Goal: Information Seeking & Learning: Learn about a topic

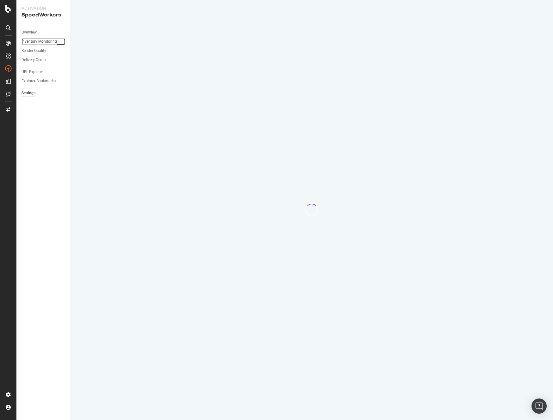
click at [43, 43] on div "Inventory Monitoring" at bounding box center [38, 41] width 35 height 7
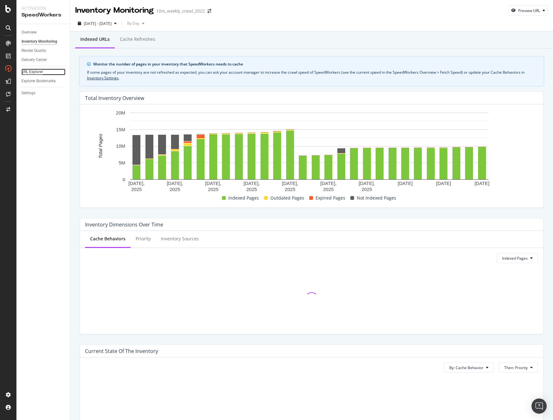
click at [36, 75] on div "URL Explorer" at bounding box center [31, 72] width 21 height 7
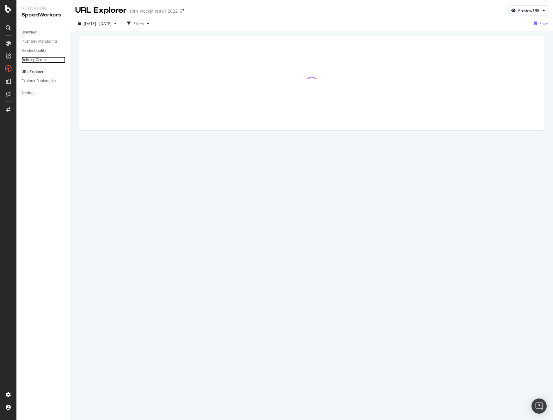
click at [37, 58] on div "Delivery Center" at bounding box center [33, 60] width 25 height 7
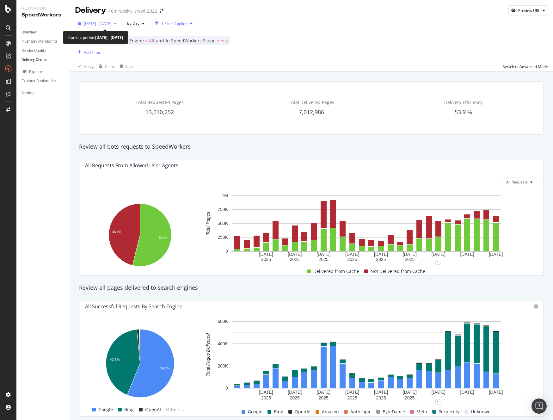
click at [112, 24] on span "2025 Sep. 11th - Oct. 8th" at bounding box center [98, 23] width 28 height 5
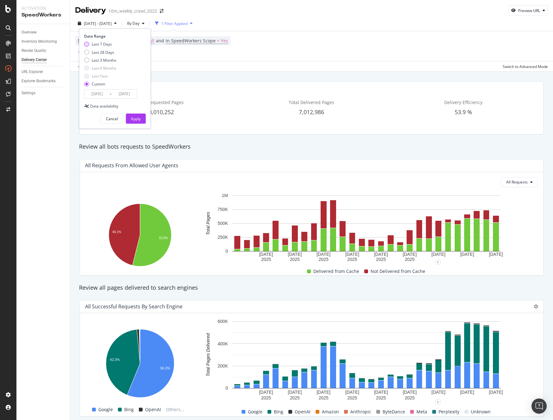
click at [88, 43] on div "Last 7 Days" at bounding box center [86, 44] width 5 height 5
type input "2025/10/03"
type input "2025/10/09"
click at [138, 118] on div "Apply" at bounding box center [136, 118] width 10 height 5
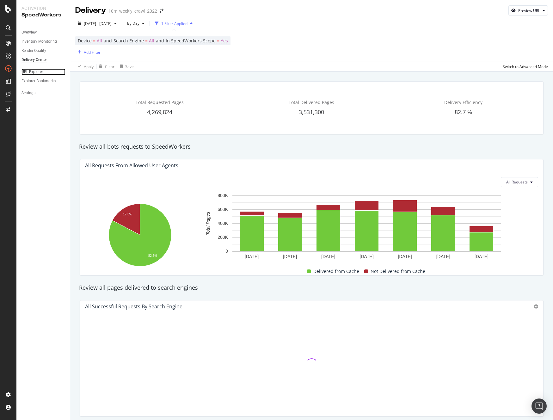
click at [26, 69] on div "URL Explorer" at bounding box center [31, 72] width 21 height 7
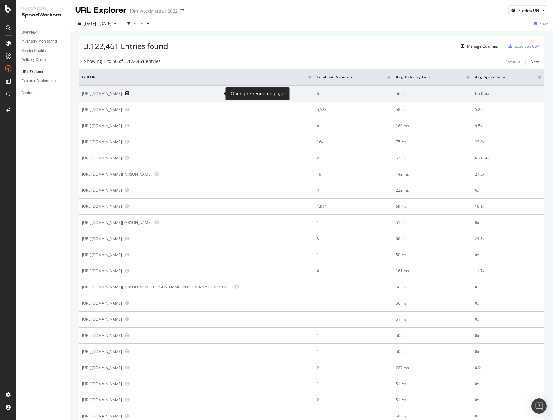
click at [130, 95] on icon "Preview https://www.realtor.com/propertyrecord-search/Pasadena_MD/Meadow-Rd" at bounding box center [127, 93] width 5 height 4
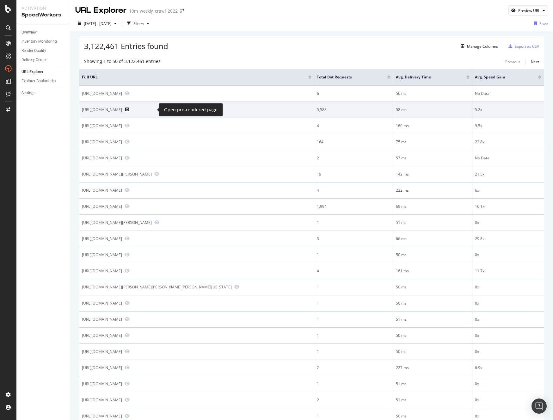
click at [130, 109] on icon "Preview https://www.realtor.com/news/trends" at bounding box center [127, 109] width 5 height 4
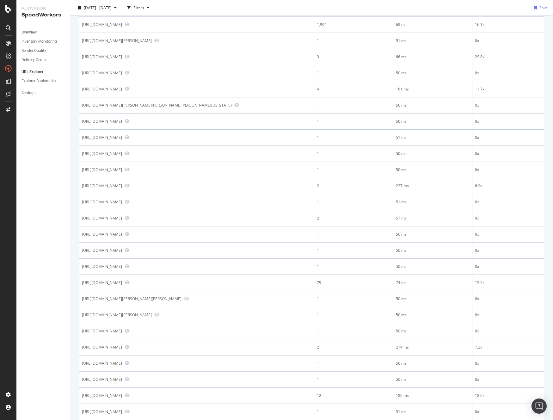
scroll to position [213, 0]
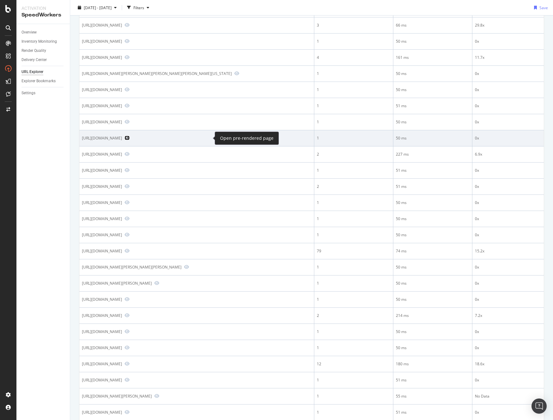
click at [130, 139] on icon "Preview https://www.realtor.com/news/search/?q=april+williams&size=n_50_n" at bounding box center [127, 138] width 5 height 4
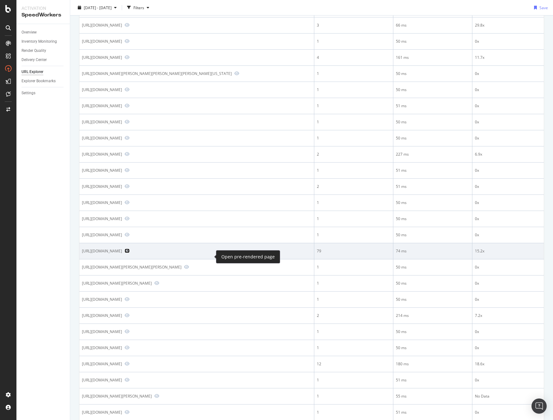
click at [130, 253] on icon "Preview https://www.realtor.com/research/february-2025-employment-report/" at bounding box center [127, 250] width 5 height 4
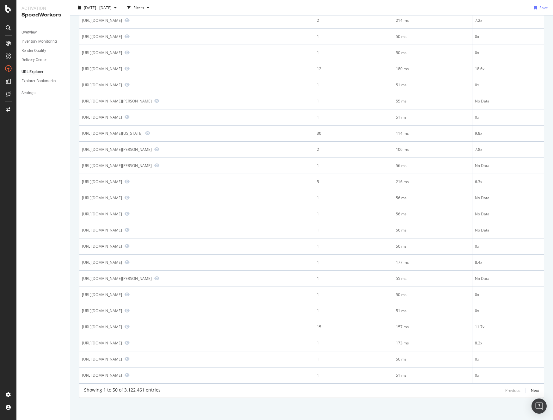
scroll to position [514, 0]
click at [531, 390] on div "Next" at bounding box center [535, 390] width 8 height 5
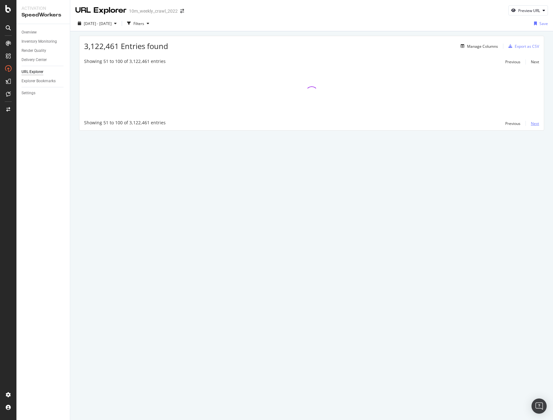
scroll to position [0, 0]
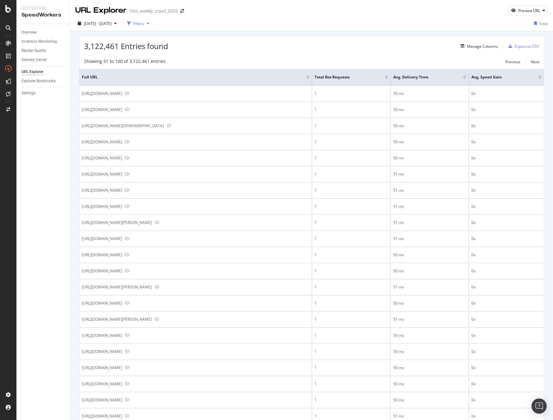
click at [152, 22] on div "Filters" at bounding box center [138, 23] width 27 height 9
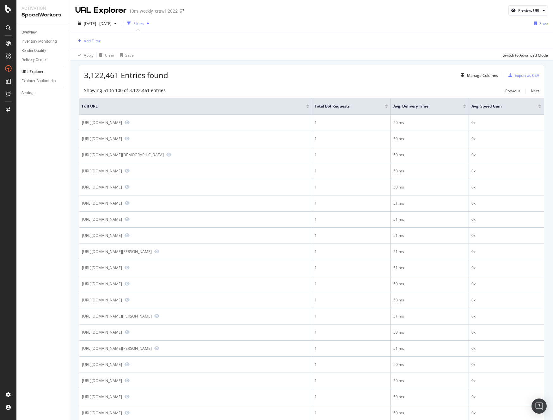
click at [89, 40] on div "Add Filter" at bounding box center [92, 40] width 17 height 5
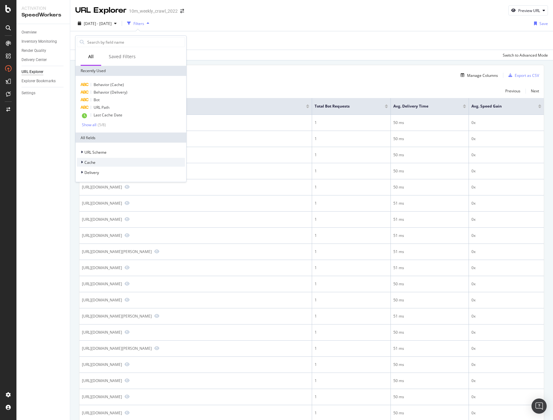
click at [95, 163] on div "Cache" at bounding box center [131, 162] width 108 height 9
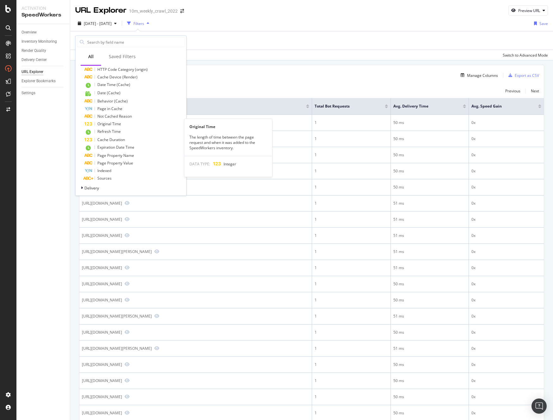
scroll to position [165, 0]
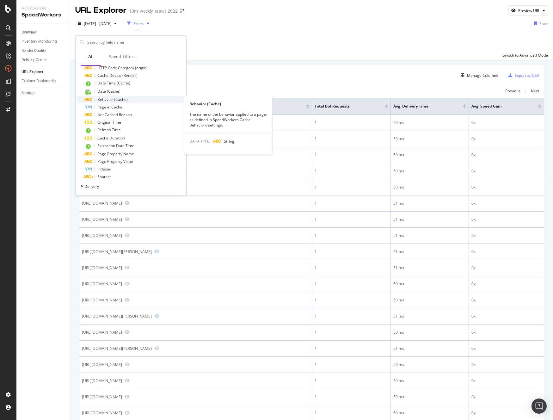
click at [102, 99] on span "Behavior (Cache)" at bounding box center [112, 99] width 30 height 5
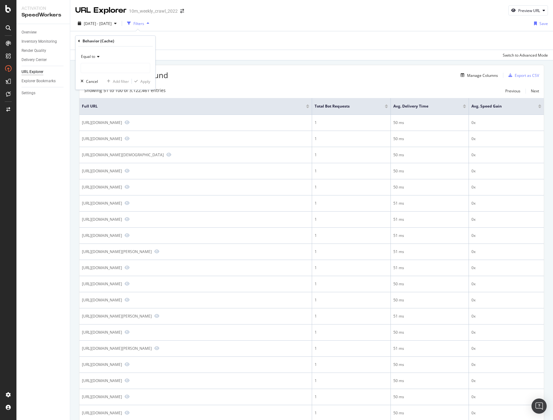
click at [91, 56] on span "Equal to" at bounding box center [88, 56] width 14 height 5
click at [95, 68] on span "Equal to" at bounding box center [91, 69] width 15 height 5
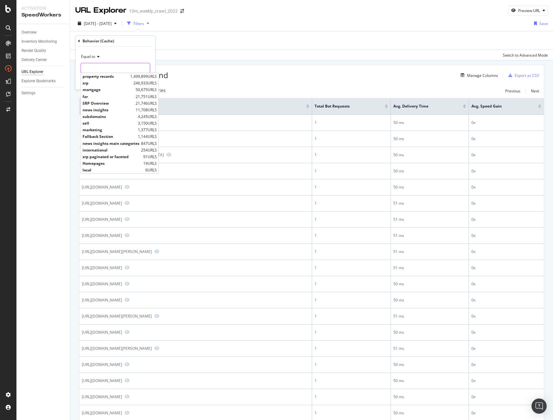
click at [101, 70] on input "text" at bounding box center [115, 68] width 69 height 10
click at [104, 90] on span "mortgage" at bounding box center [109, 89] width 52 height 5
type input "mortgage"
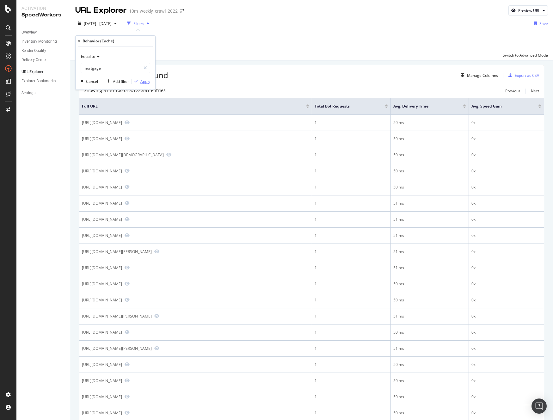
click at [143, 84] on div "Apply" at bounding box center [145, 81] width 10 height 5
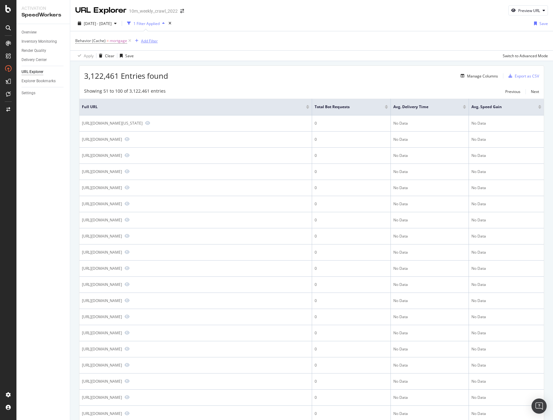
click at [145, 40] on div "Add Filter" at bounding box center [149, 40] width 17 height 5
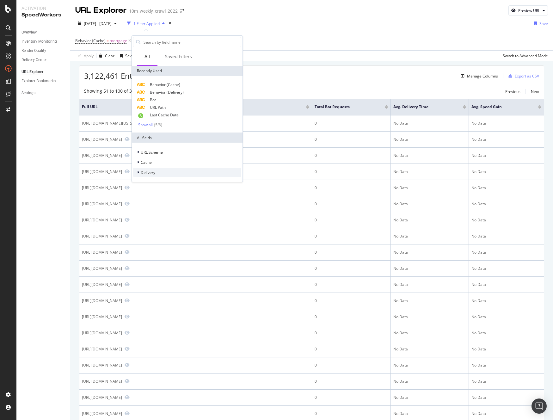
click at [160, 172] on div "Delivery" at bounding box center [187, 172] width 108 height 9
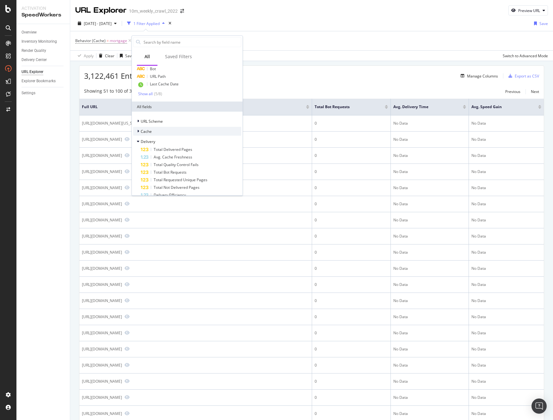
scroll to position [65, 0]
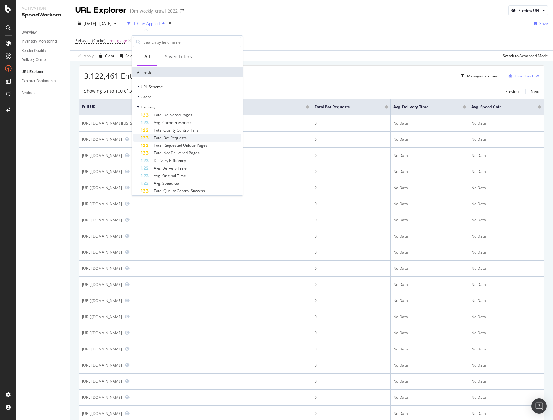
click at [180, 137] on span "Total Bot Requests" at bounding box center [170, 137] width 33 height 5
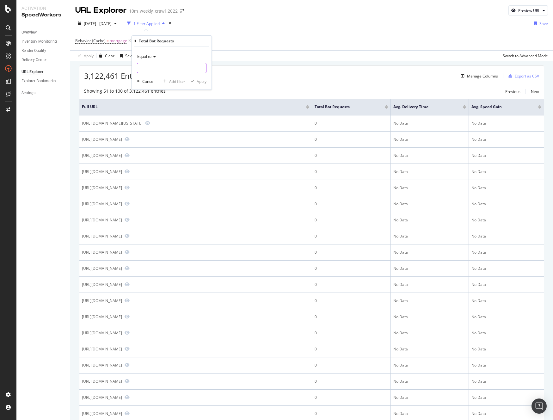
click at [151, 66] on input "number" at bounding box center [172, 68] width 70 height 10
click at [153, 55] on icon at bounding box center [153, 57] width 4 height 4
click at [172, 108] on span "Greater than or equal to" at bounding box center [161, 110] width 43 height 5
click at [145, 69] on input "number" at bounding box center [172, 68] width 70 height 10
type input "1"
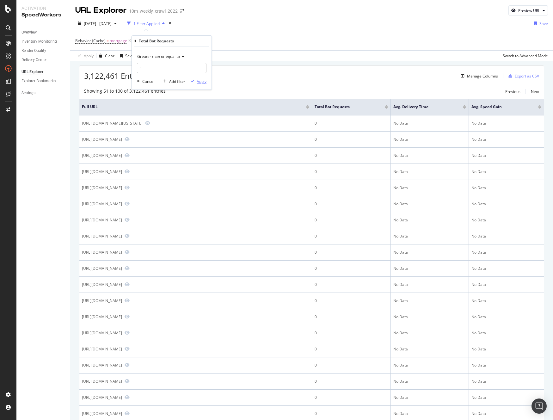
click at [201, 81] on div "Apply" at bounding box center [202, 81] width 10 height 5
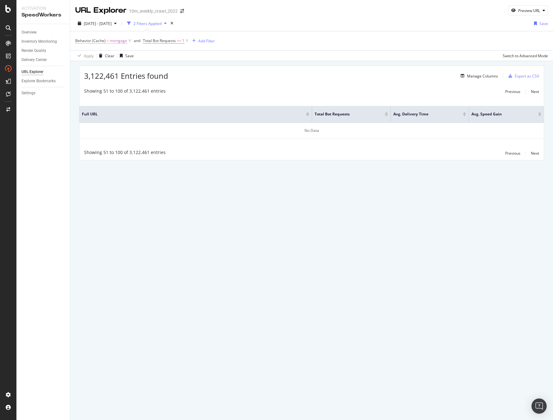
click at [110, 40] on span "mortgage" at bounding box center [118, 40] width 17 height 9
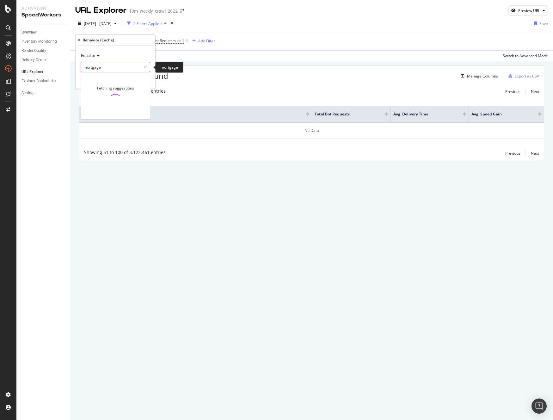
click at [111, 70] on input "mortgage" at bounding box center [111, 67] width 60 height 10
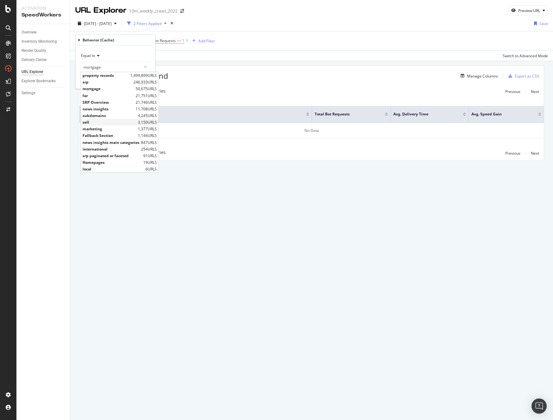
click at [110, 123] on span "sell" at bounding box center [110, 121] width 54 height 5
type input "sell"
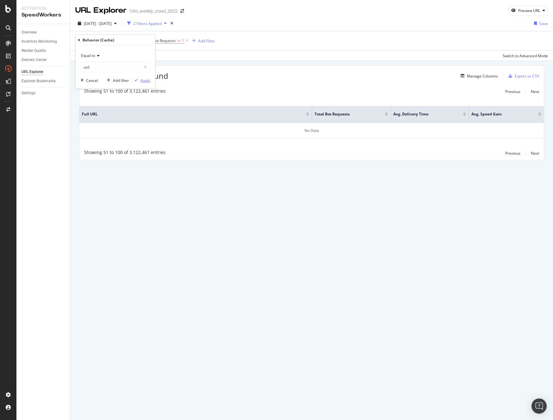
click at [140, 81] on div "Apply" at bounding box center [145, 80] width 10 height 5
click at [145, 40] on span "Total Bot Requests" at bounding box center [148, 40] width 33 height 5
click at [200, 83] on div "Apply" at bounding box center [201, 80] width 10 height 5
click at [116, 40] on icon at bounding box center [118, 41] width 5 height 6
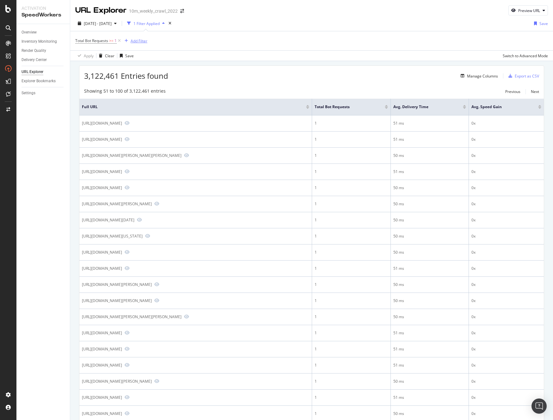
click at [145, 43] on div "Add Filter" at bounding box center [139, 40] width 17 height 5
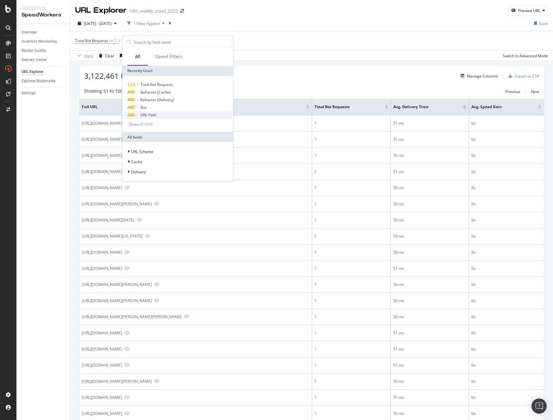
click at [153, 113] on span "URL Path" at bounding box center [148, 114] width 16 height 5
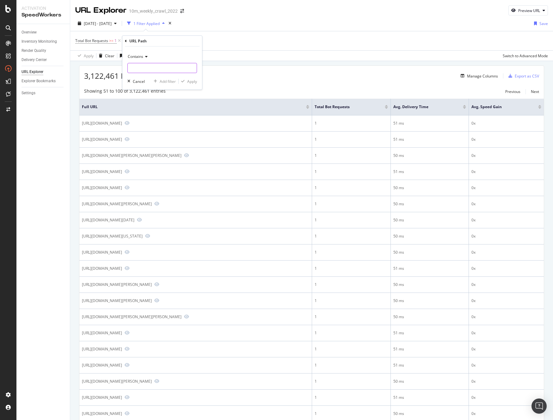
click at [164, 67] on input "text" at bounding box center [162, 68] width 69 height 10
type input "mortgage"
click at [192, 81] on div "Apply" at bounding box center [192, 81] width 10 height 5
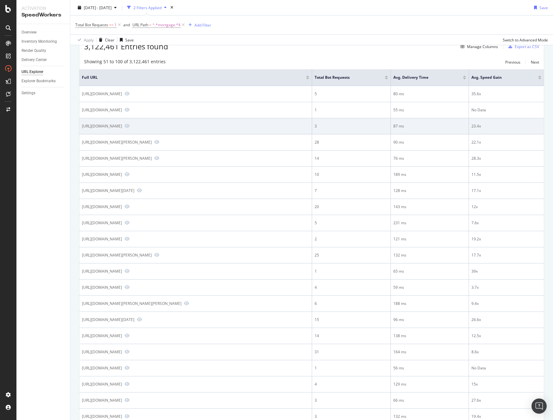
scroll to position [31, 0]
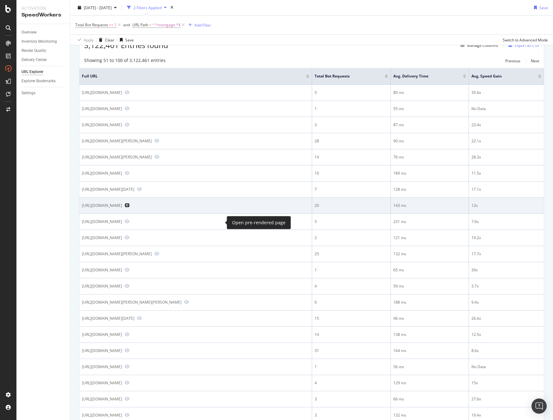
click at [130, 207] on icon "Preview https://www.realtor.com/advice/finance/difference-lender-mortgage-broke…" at bounding box center [127, 205] width 5 height 4
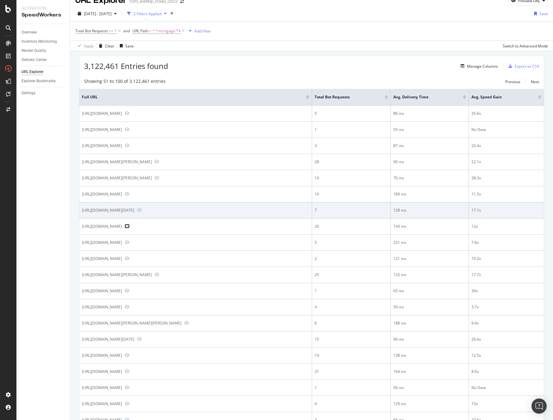
scroll to position [0, 0]
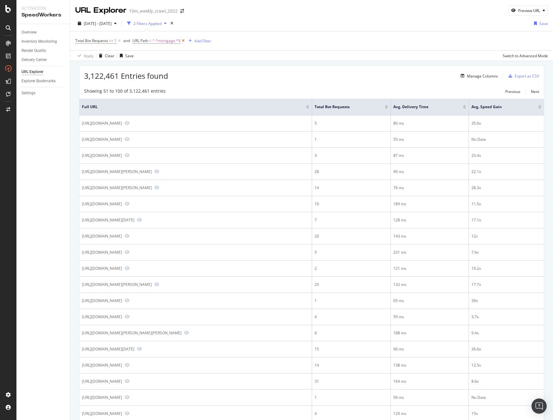
click at [183, 40] on icon at bounding box center [182, 41] width 5 height 6
click at [144, 39] on div "Add Filter" at bounding box center [139, 40] width 17 height 5
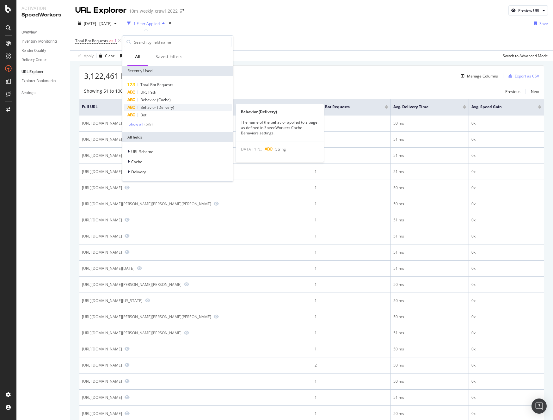
click at [176, 107] on div "Behavior (Delivery)" at bounding box center [178, 108] width 108 height 8
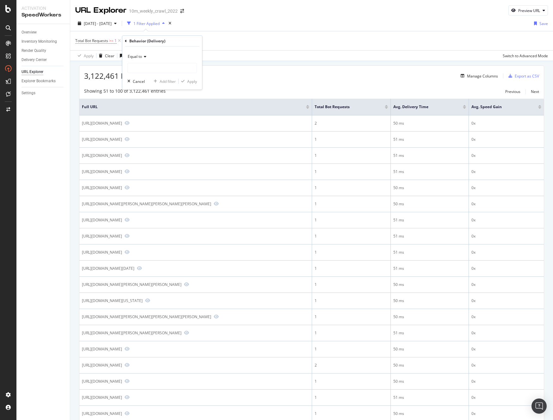
click at [138, 55] on span "Equal to" at bounding box center [135, 56] width 14 height 5
click at [147, 79] on span "Not equal to" at bounding box center [141, 77] width 21 height 5
click at [143, 69] on input "text" at bounding box center [162, 68] width 69 height 10
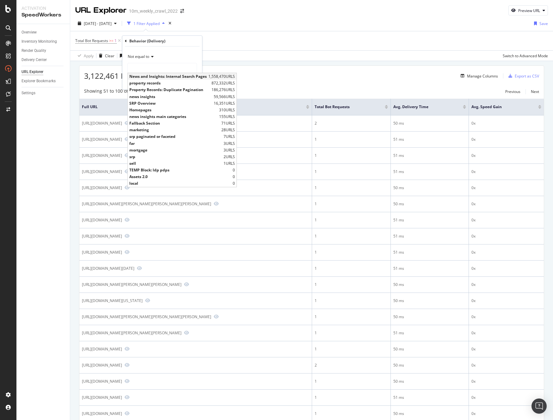
click at [165, 78] on span "News and Insights: Internal Search Pages" at bounding box center [167, 76] width 77 height 5
type input "News and Insights: Internal Search Pages"
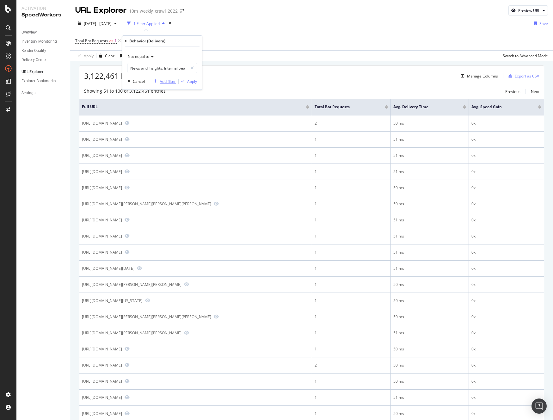
click at [159, 81] on div "button" at bounding box center [155, 81] width 9 height 4
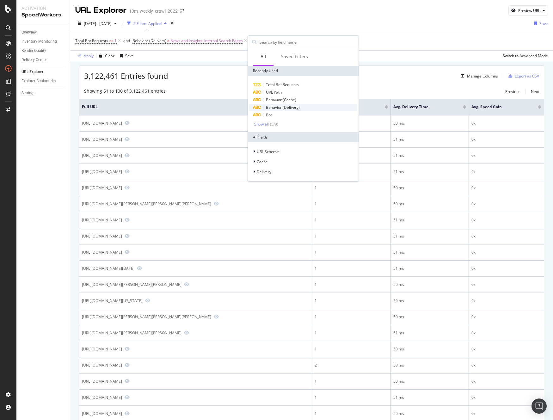
click at [287, 109] on span "Behavior (Delivery)" at bounding box center [283, 107] width 34 height 5
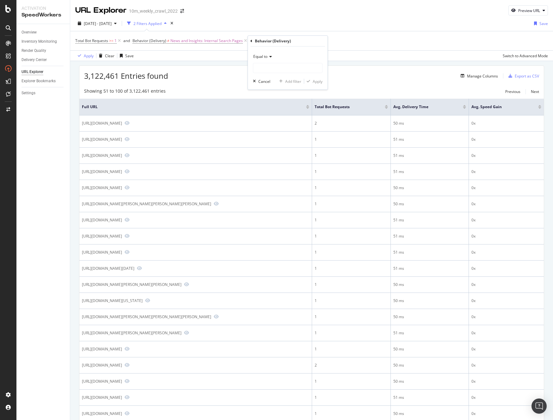
click at [260, 57] on span "Equal to" at bounding box center [260, 56] width 14 height 5
click at [270, 79] on span "Not equal to" at bounding box center [266, 77] width 21 height 5
click at [266, 74] on div "Not equal to Cancel Add filter Apply" at bounding box center [288, 67] width 80 height 43
click at [263, 70] on input "text" at bounding box center [287, 68] width 69 height 10
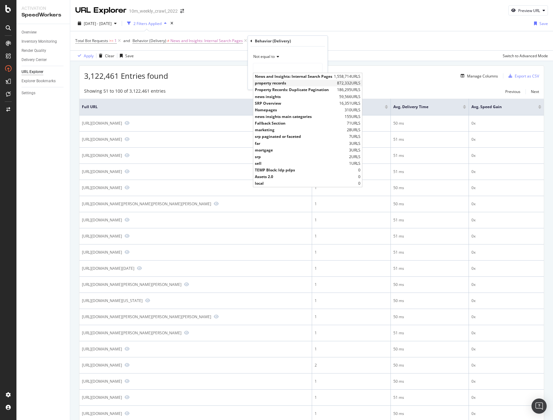
click at [276, 82] on span "property records" at bounding box center [295, 82] width 81 height 5
type input "property records"
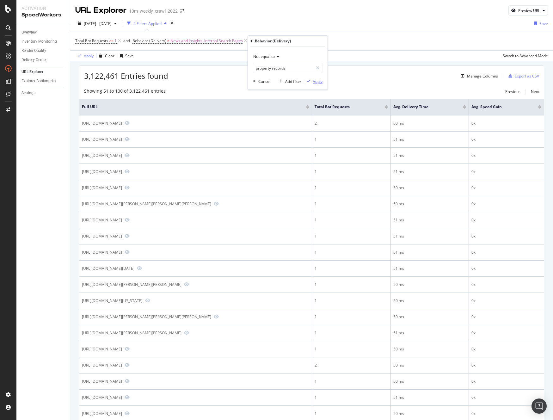
click at [313, 79] on div "Apply" at bounding box center [318, 81] width 10 height 5
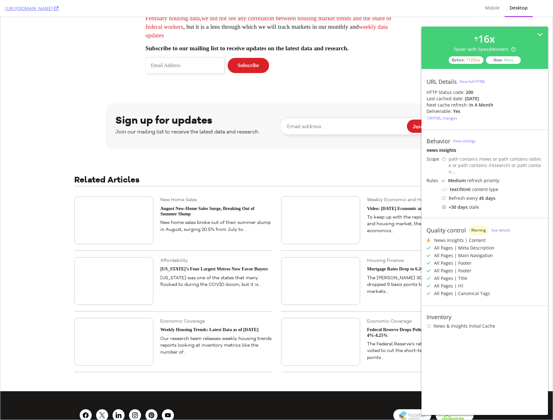
scroll to position [1020, 0]
